Goal: Information Seeking & Learning: Understand process/instructions

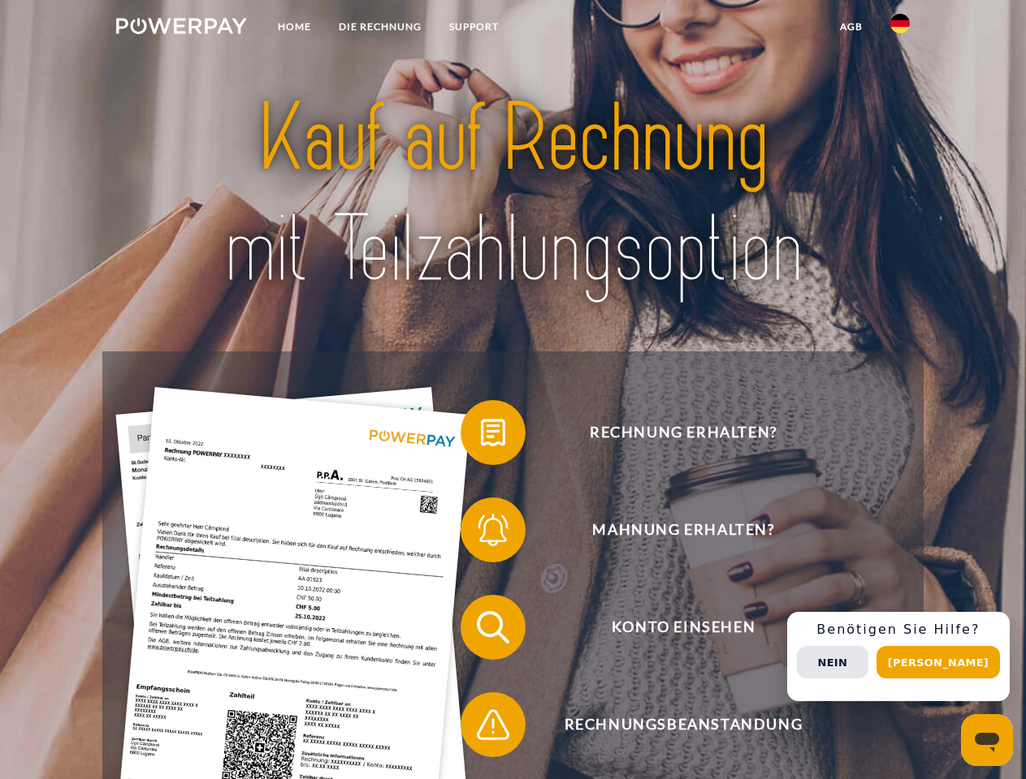
click at [181, 28] on img at bounding box center [181, 26] width 131 height 16
click at [900, 28] on img at bounding box center [899, 23] width 19 height 19
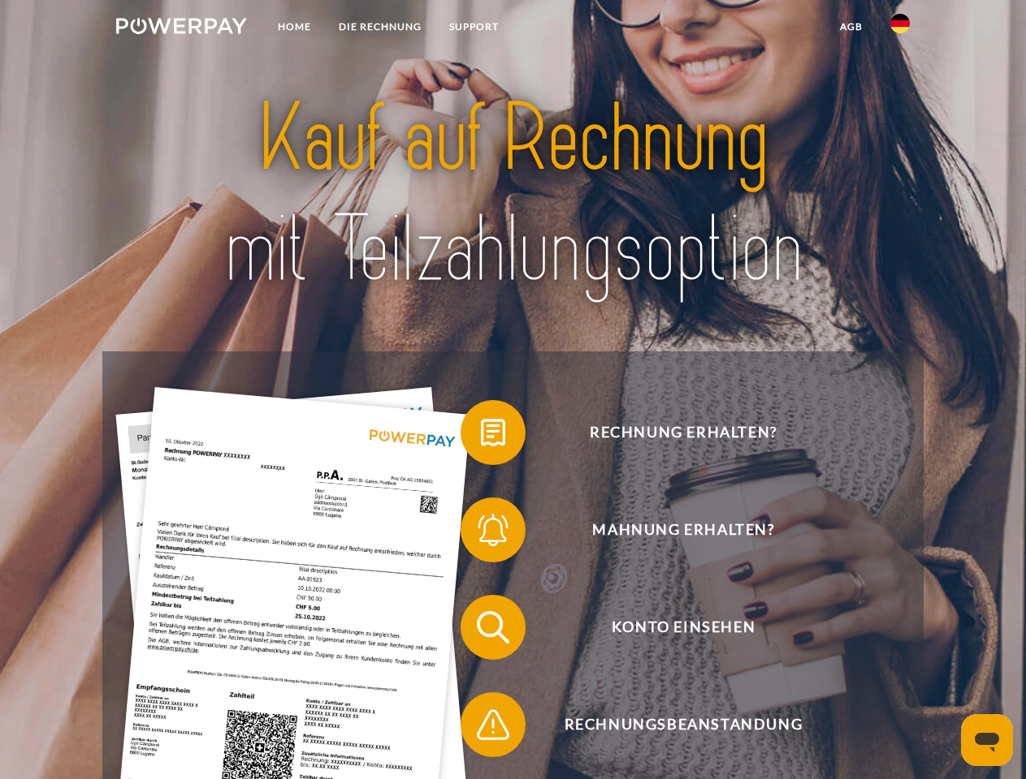
click at [850, 27] on link "agb" at bounding box center [851, 26] width 50 height 29
click at [481, 436] on span at bounding box center [468, 432] width 81 height 81
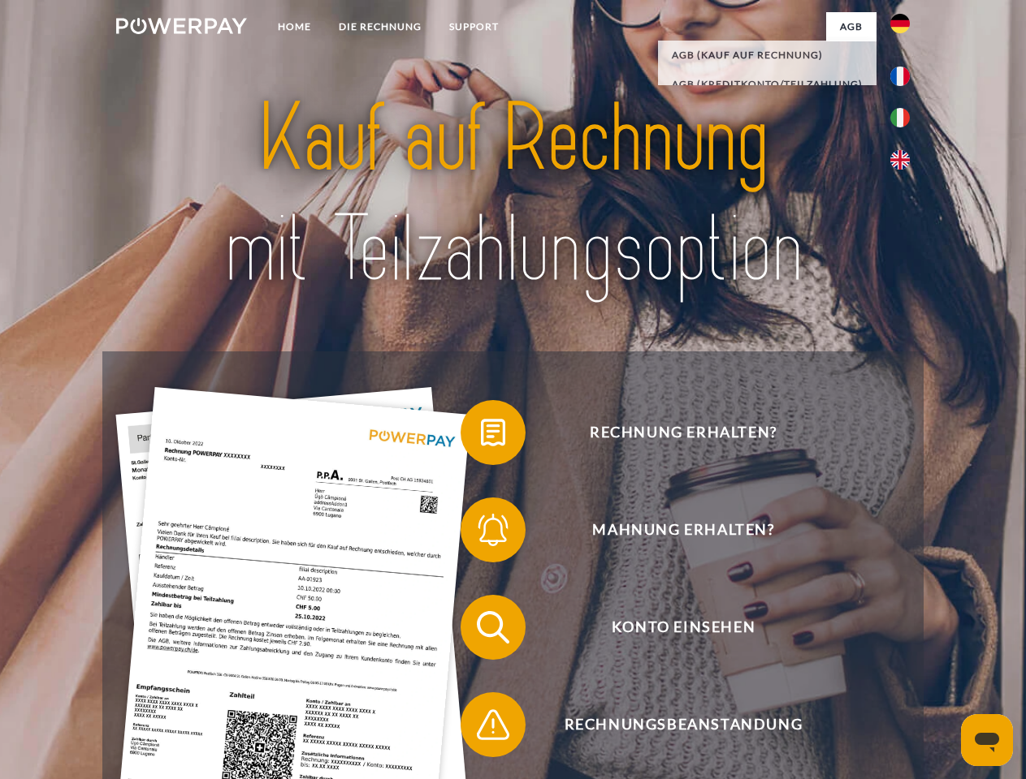
click at [481, 533] on span at bounding box center [468, 530] width 81 height 81
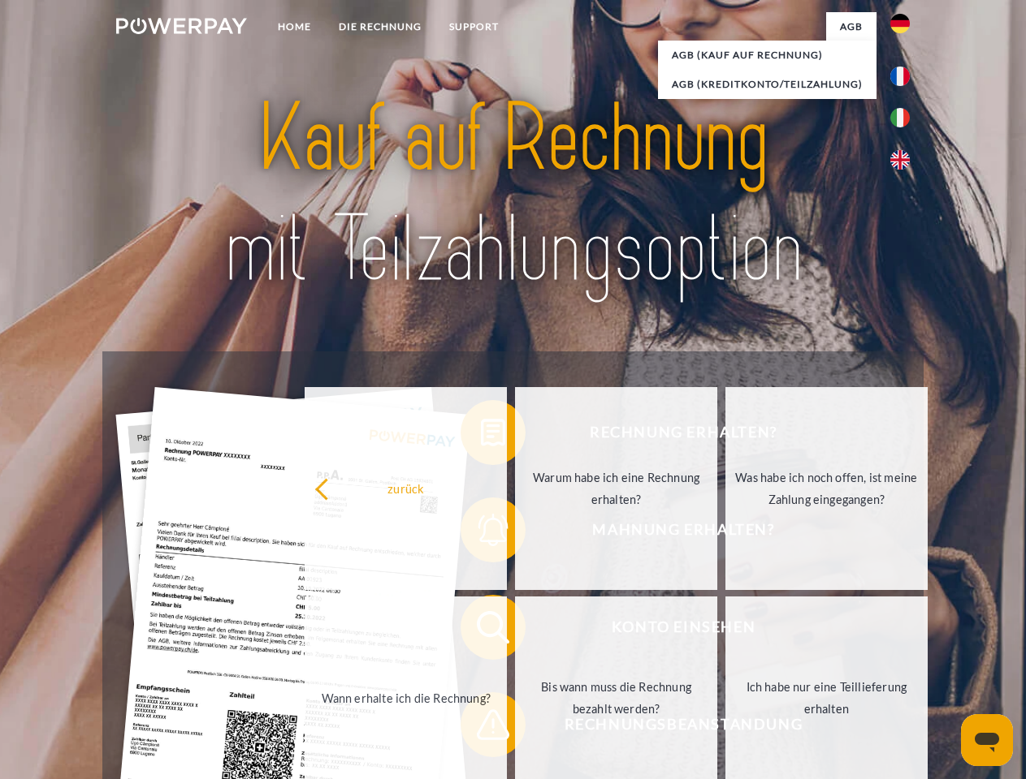
click at [515, 631] on link "Bis wann muss die Rechnung bezahlt werden?" at bounding box center [616, 698] width 202 height 203
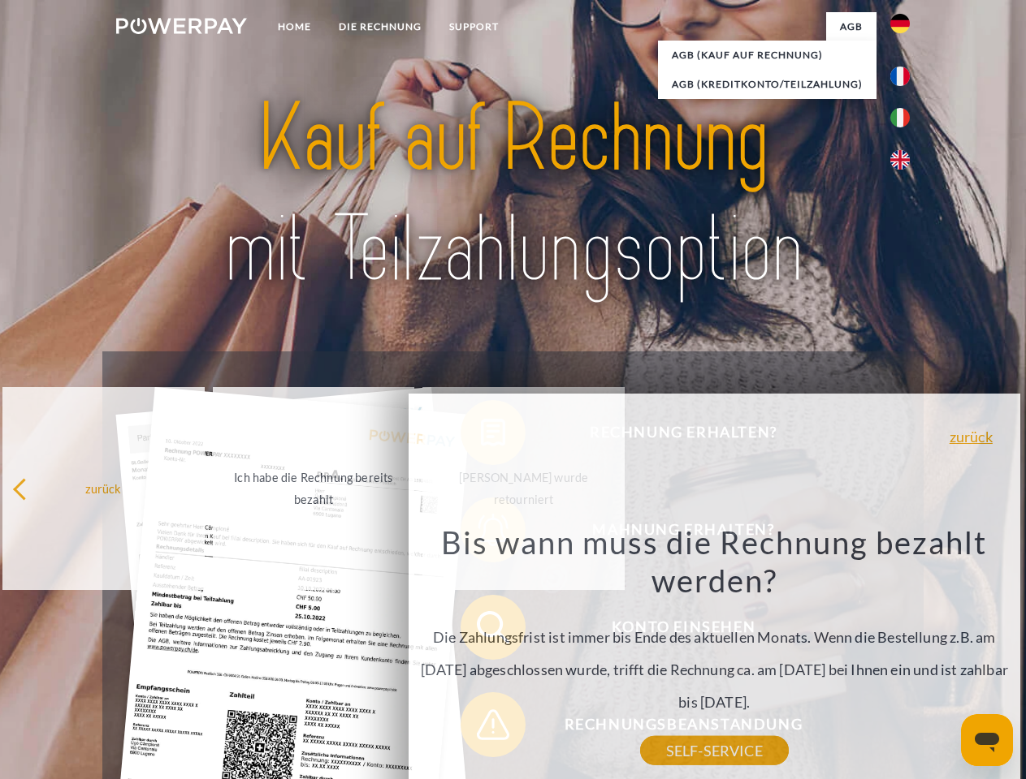
click at [481, 728] on div "Rechnung erhalten? Mahnung erhalten? Konto einsehen" at bounding box center [512, 677] width 820 height 650
click at [904, 657] on div "Rechnung erhalten? Mahnung erhalten? Konto einsehen" at bounding box center [512, 677] width 820 height 650
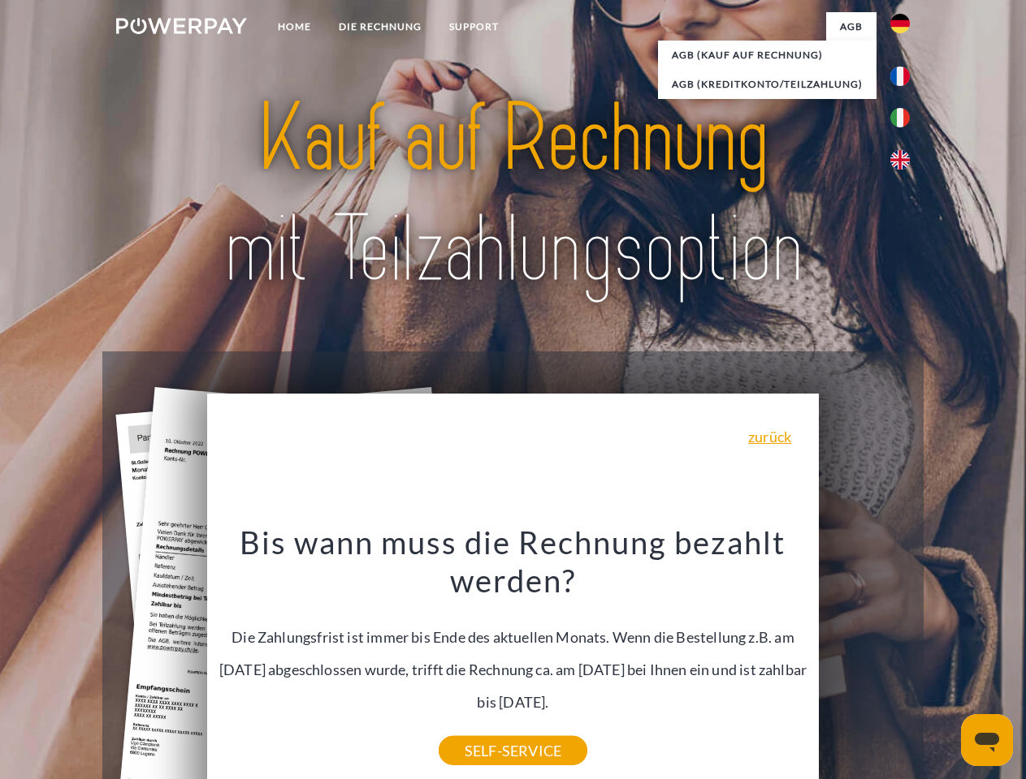
click at [864, 660] on span "Konto einsehen" at bounding box center [683, 627] width 398 height 65
click at [944, 663] on header "Home DIE RECHNUNG SUPPORT" at bounding box center [513, 560] width 1026 height 1121
